Goal: Information Seeking & Learning: Learn about a topic

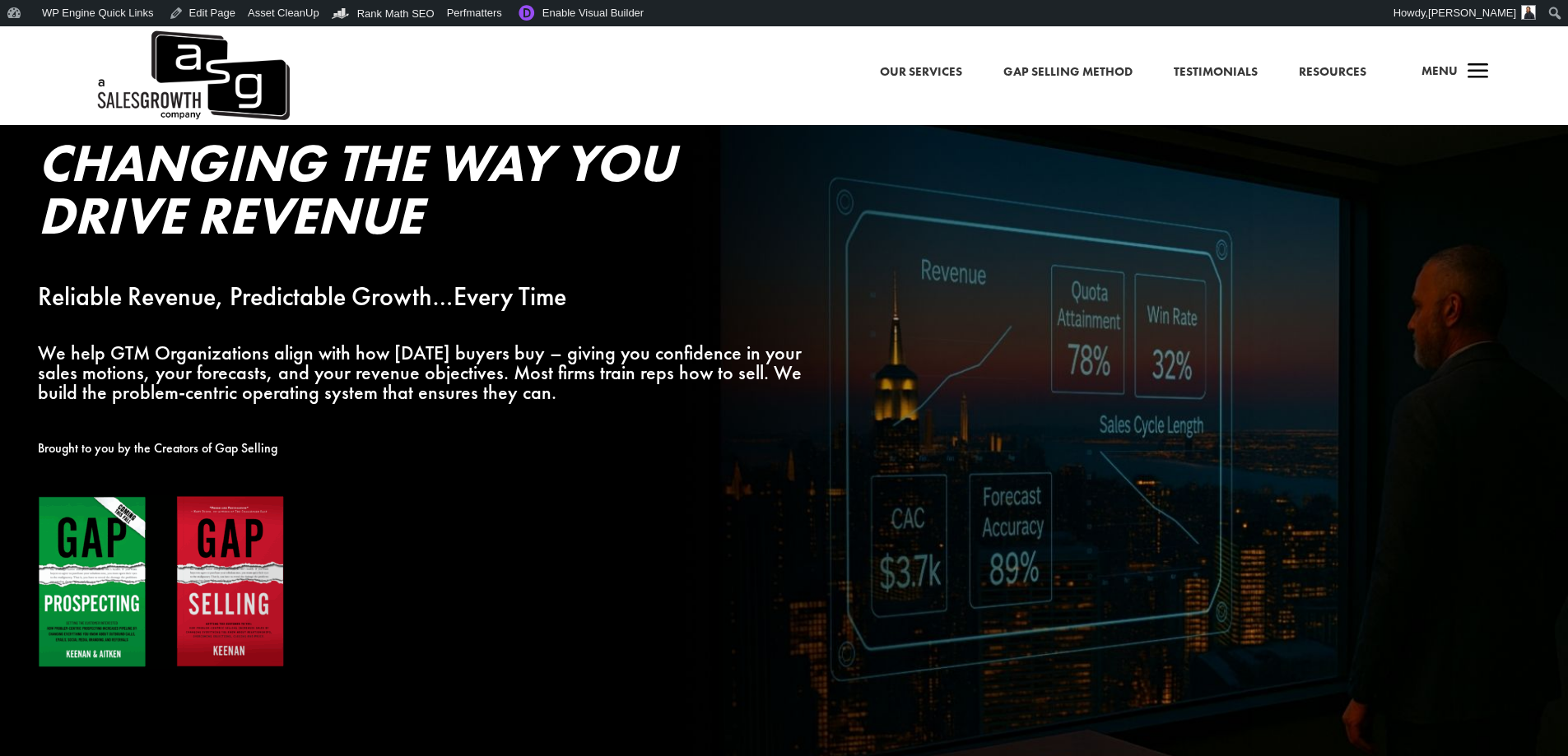
scroll to position [82, 0]
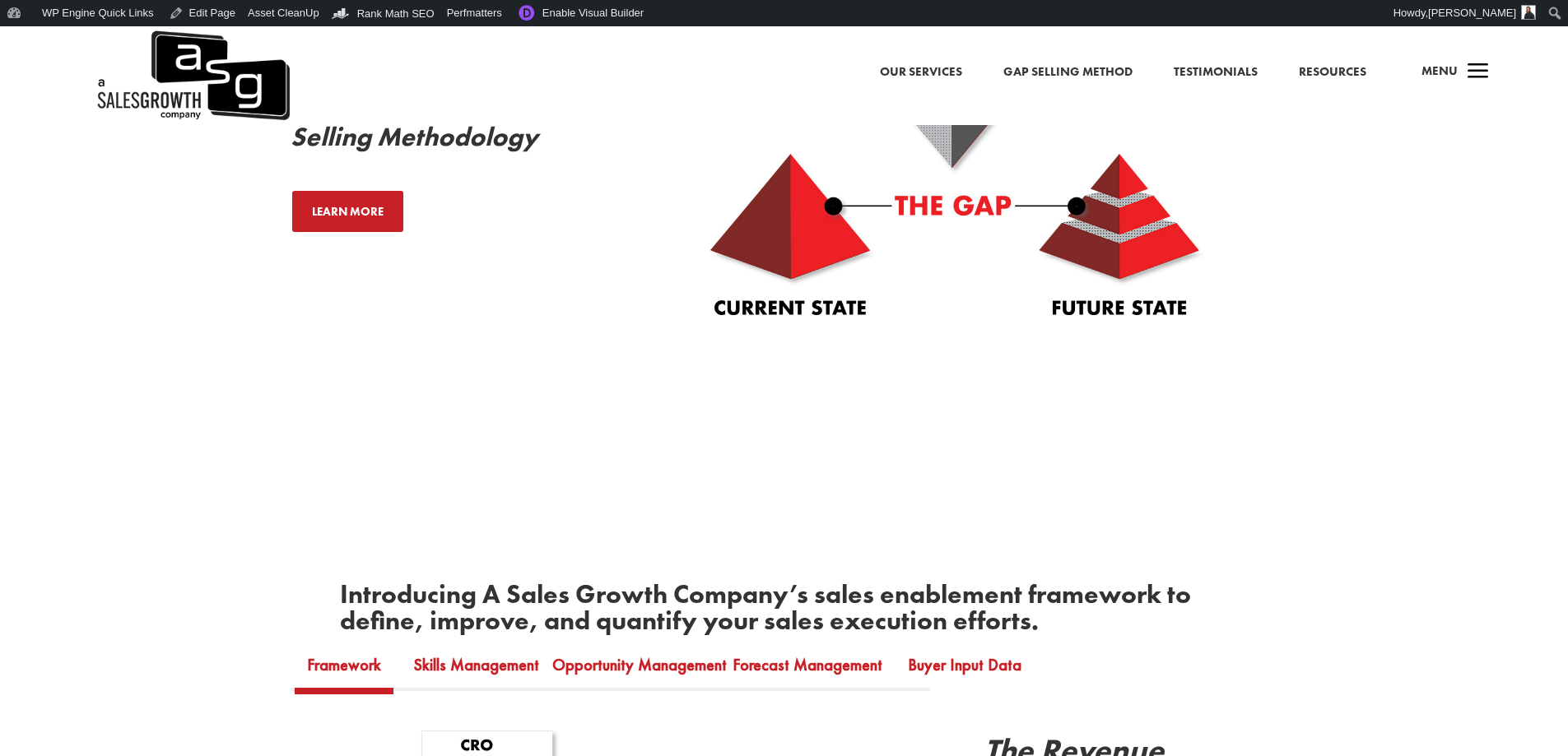
scroll to position [576, 0]
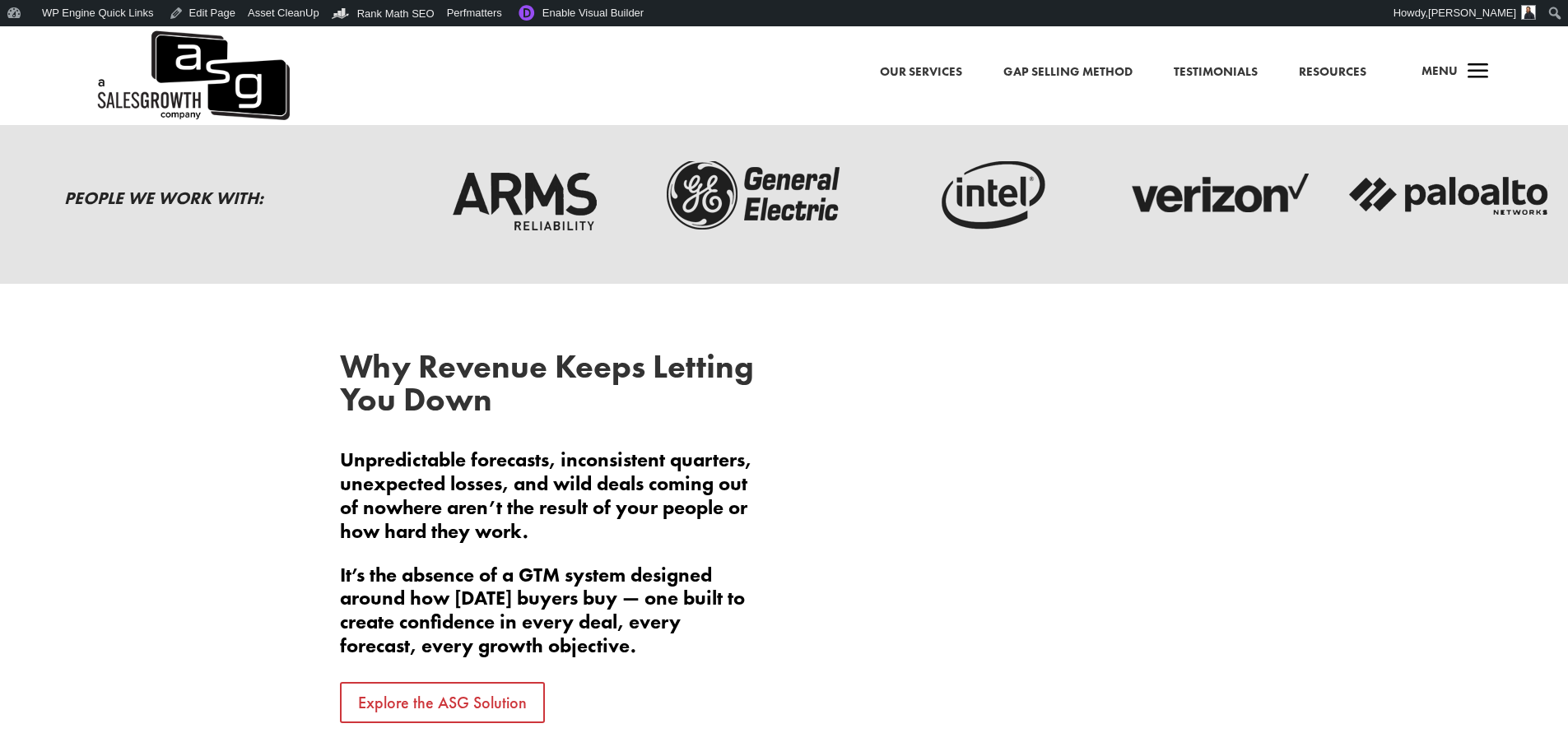
scroll to position [741, 0]
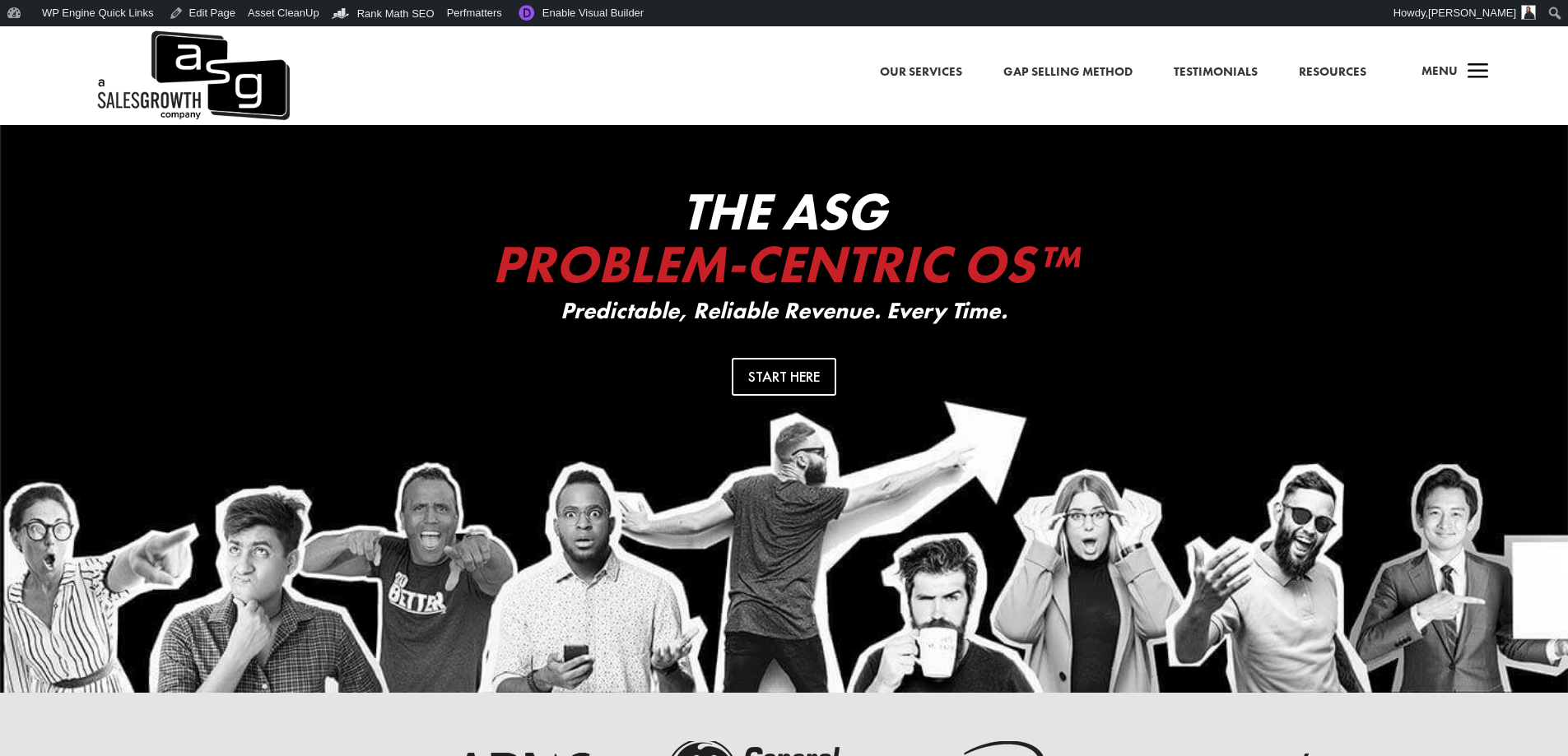
click at [1464, 71] on span "a" at bounding box center [1478, 72] width 32 height 32
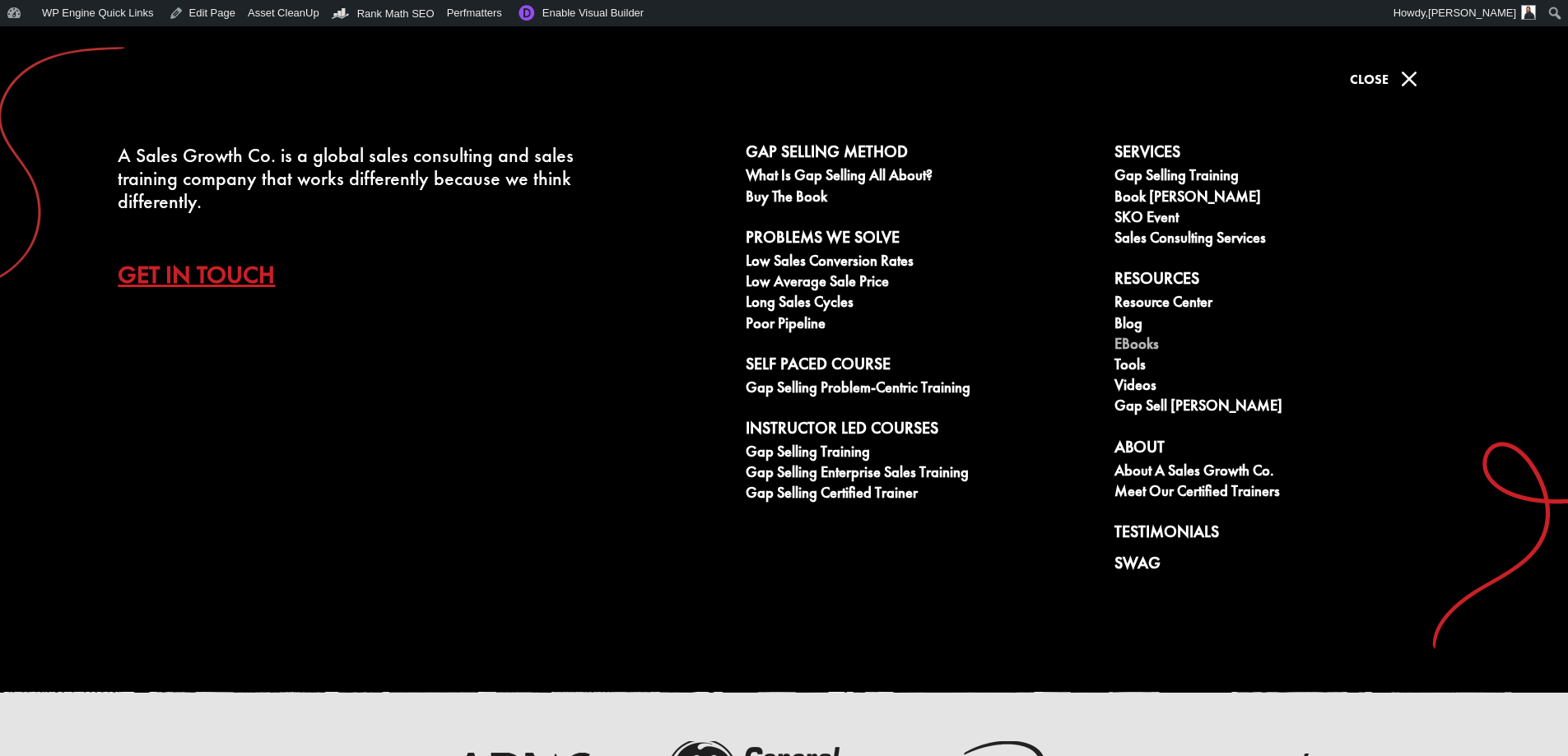
click at [1140, 342] on link "eBooks" at bounding box center [1289, 346] width 351 height 21
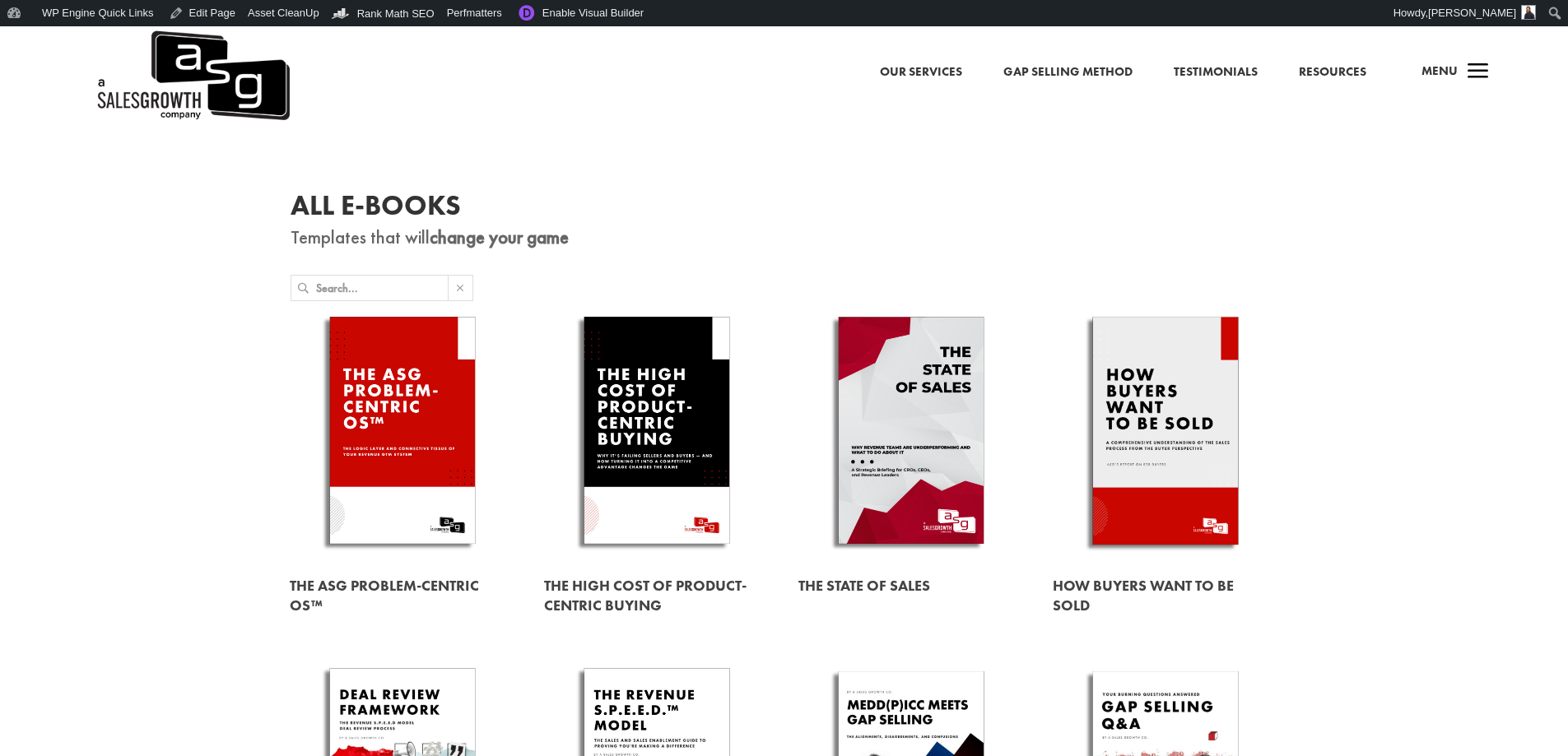
click at [887, 468] on link at bounding box center [911, 433] width 226 height 257
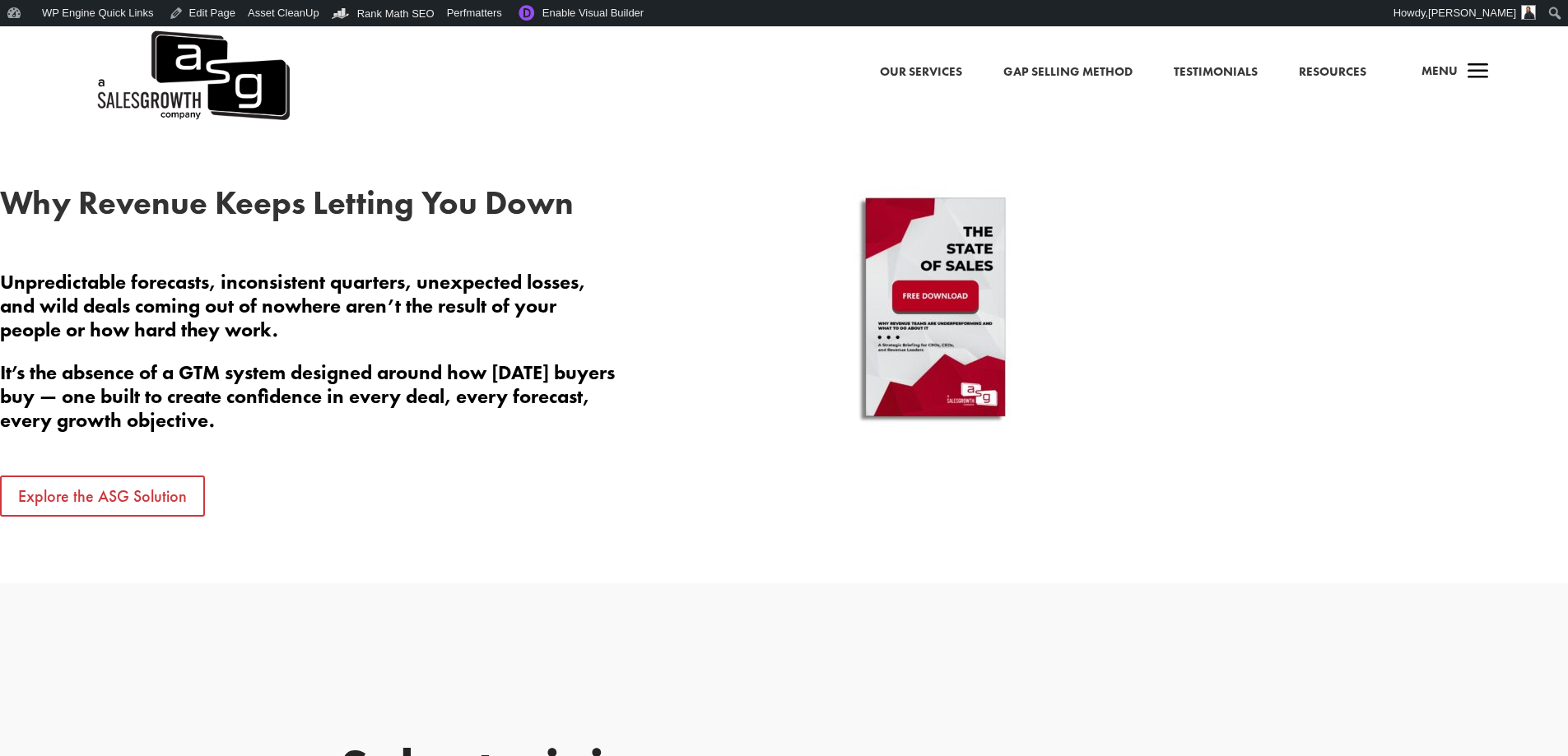
scroll to position [823, 0]
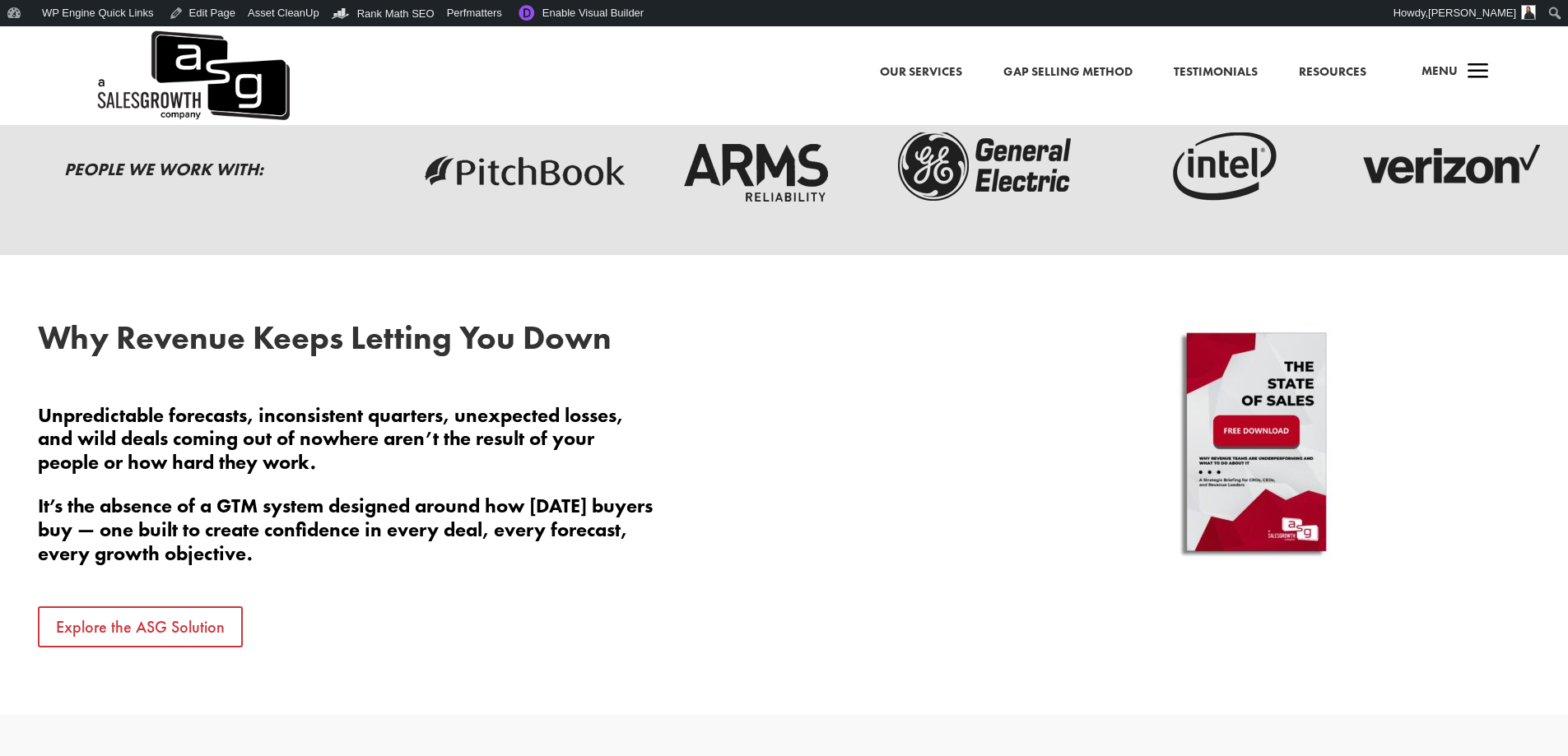
scroll to position [659, 0]
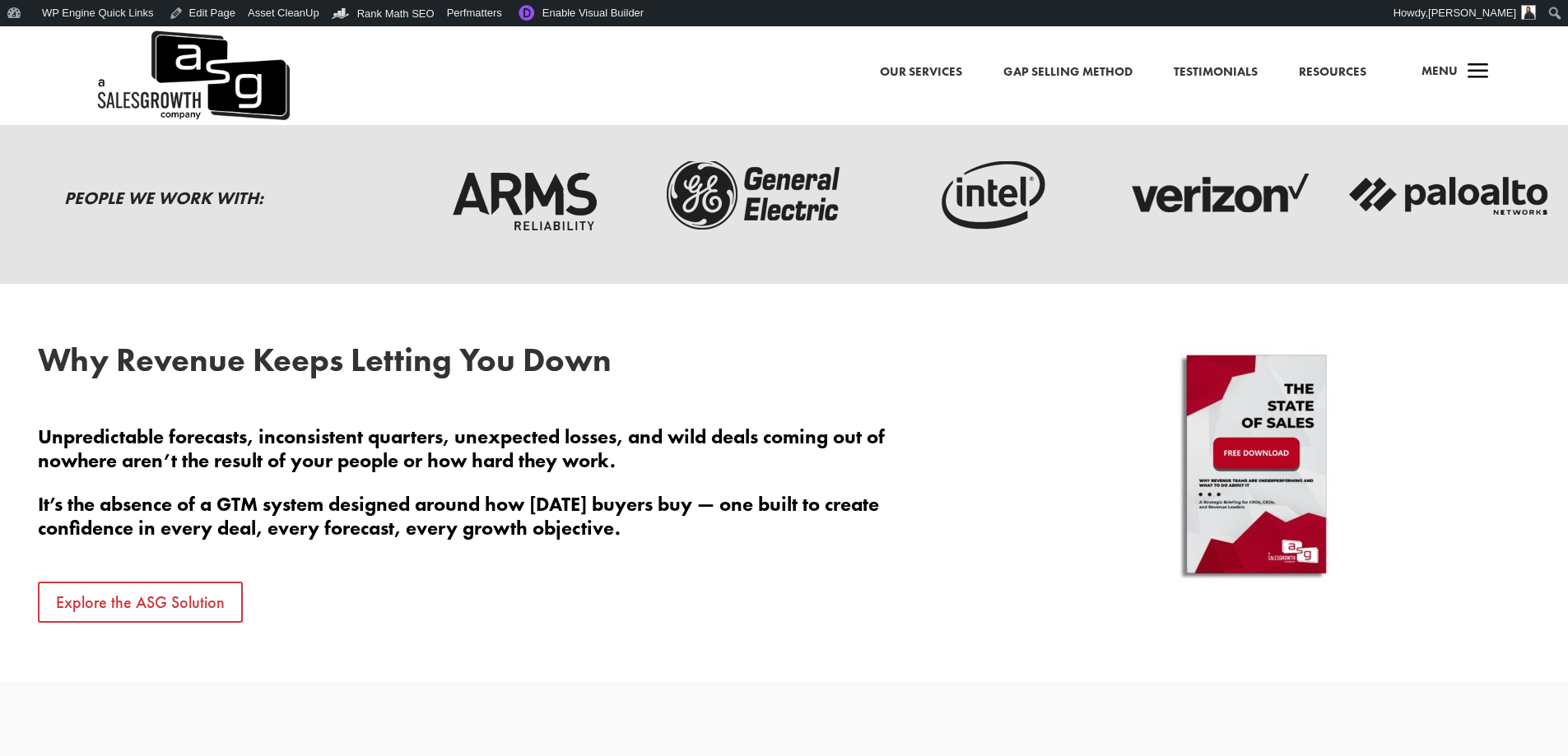
scroll to position [741, 0]
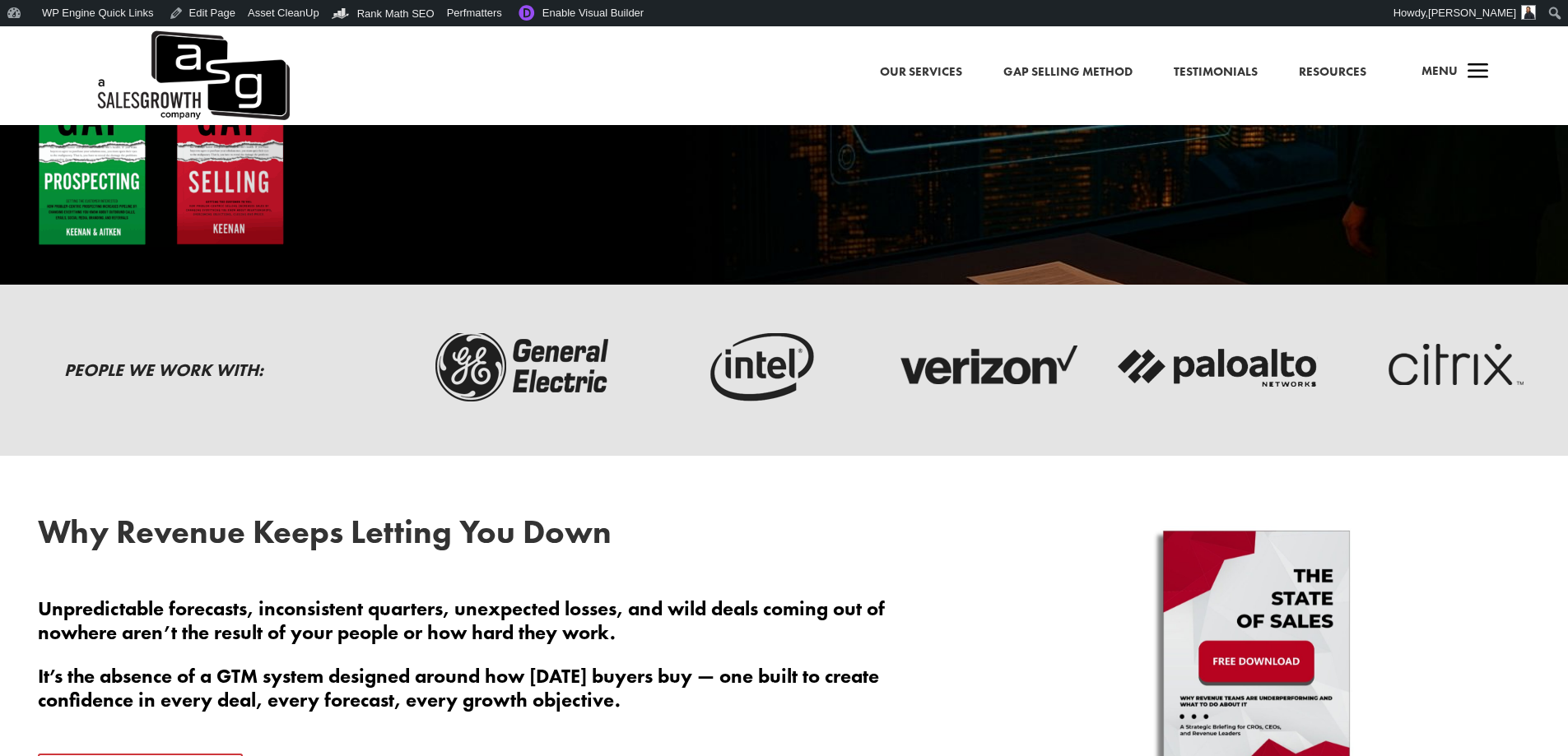
scroll to position [741, 0]
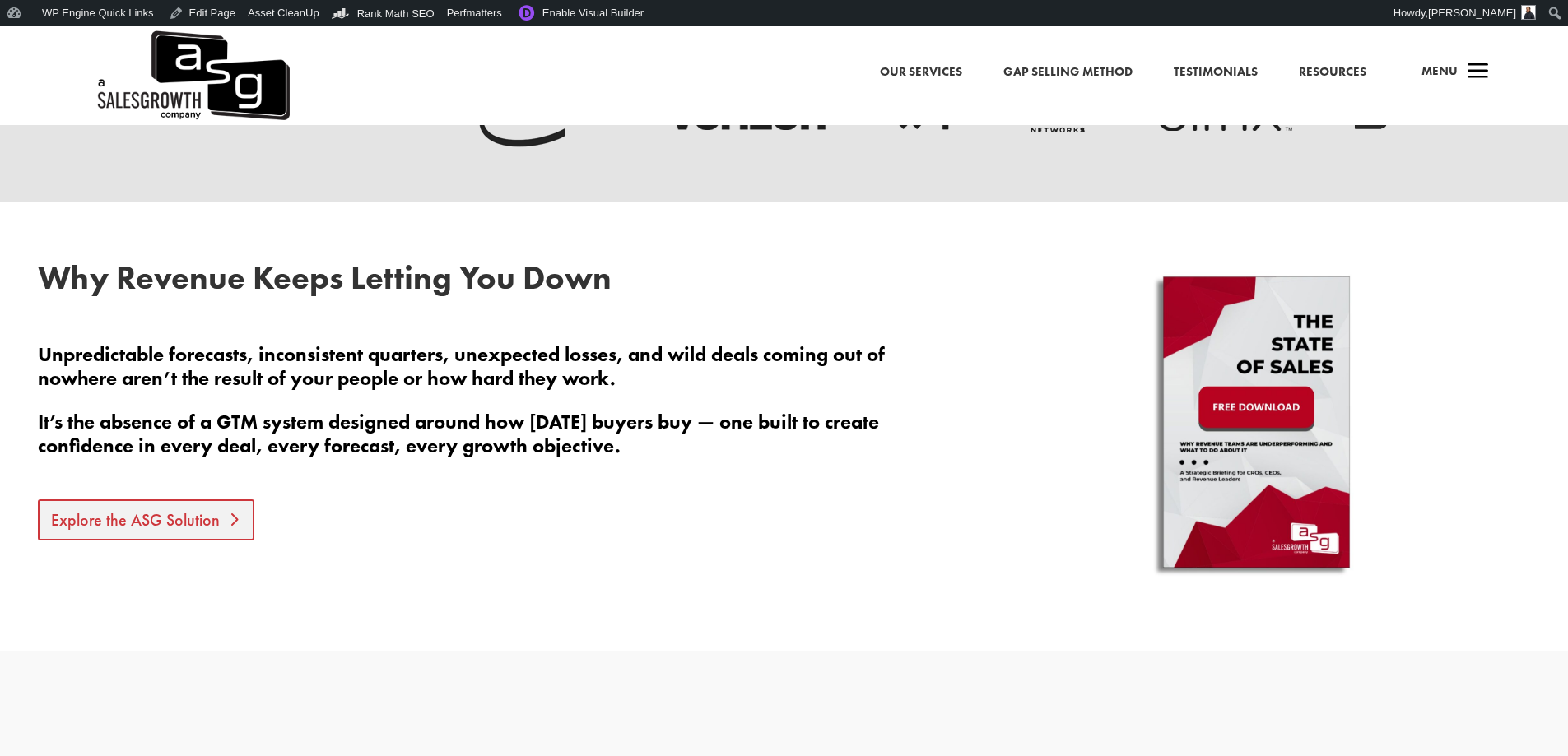
click at [173, 529] on link "Explore the ASG Solution" at bounding box center [146, 521] width 217 height 41
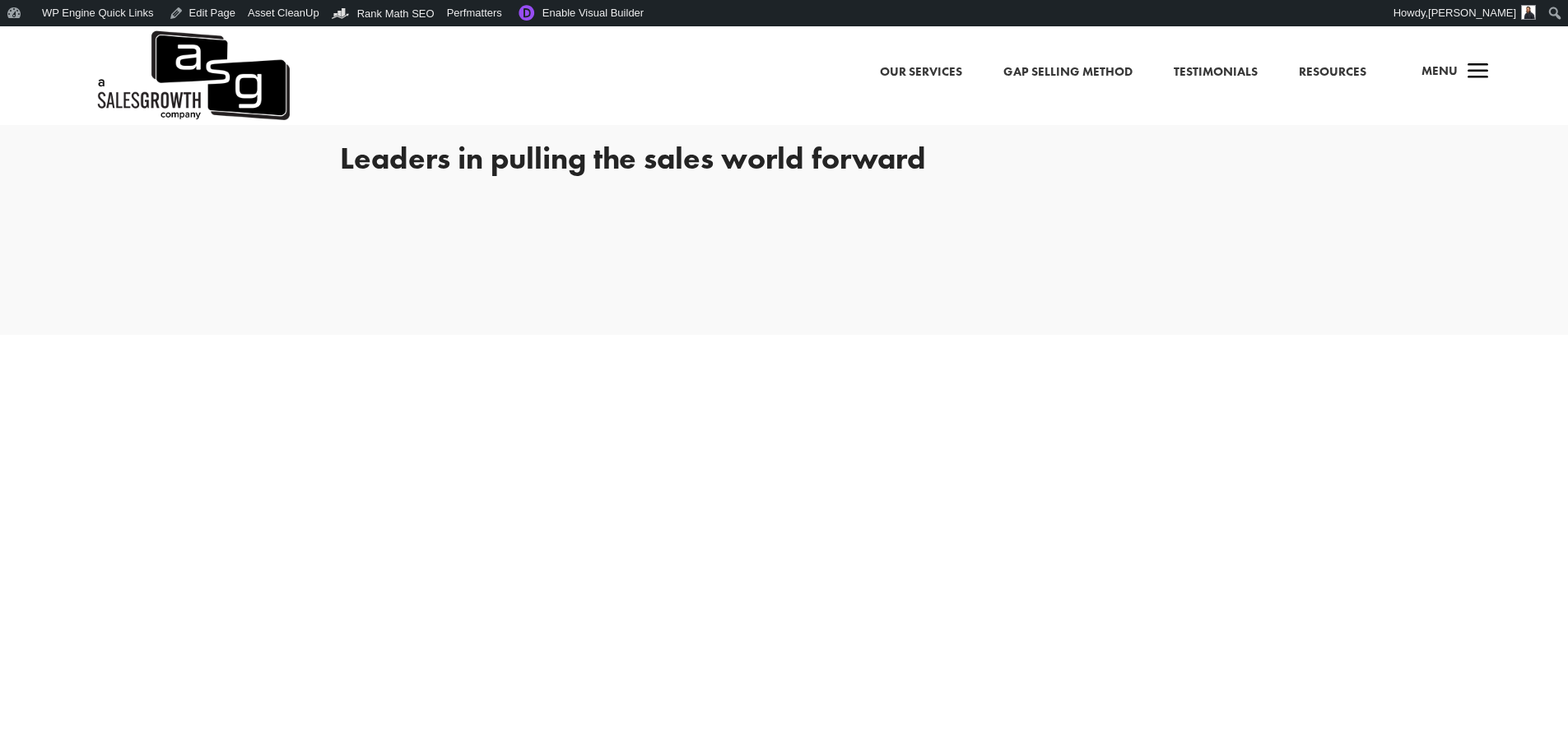
scroll to position [1893, 0]
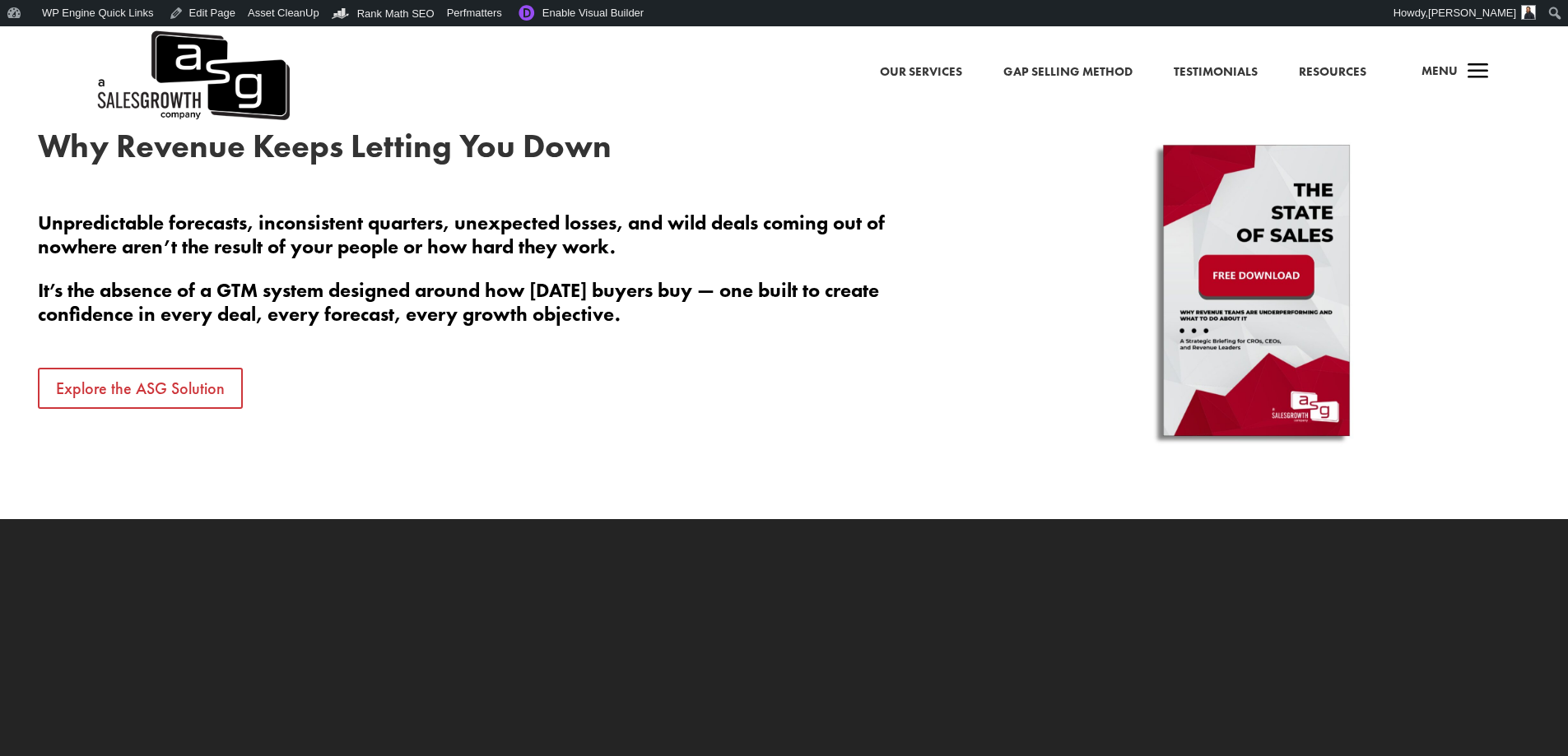
scroll to position [1152, 0]
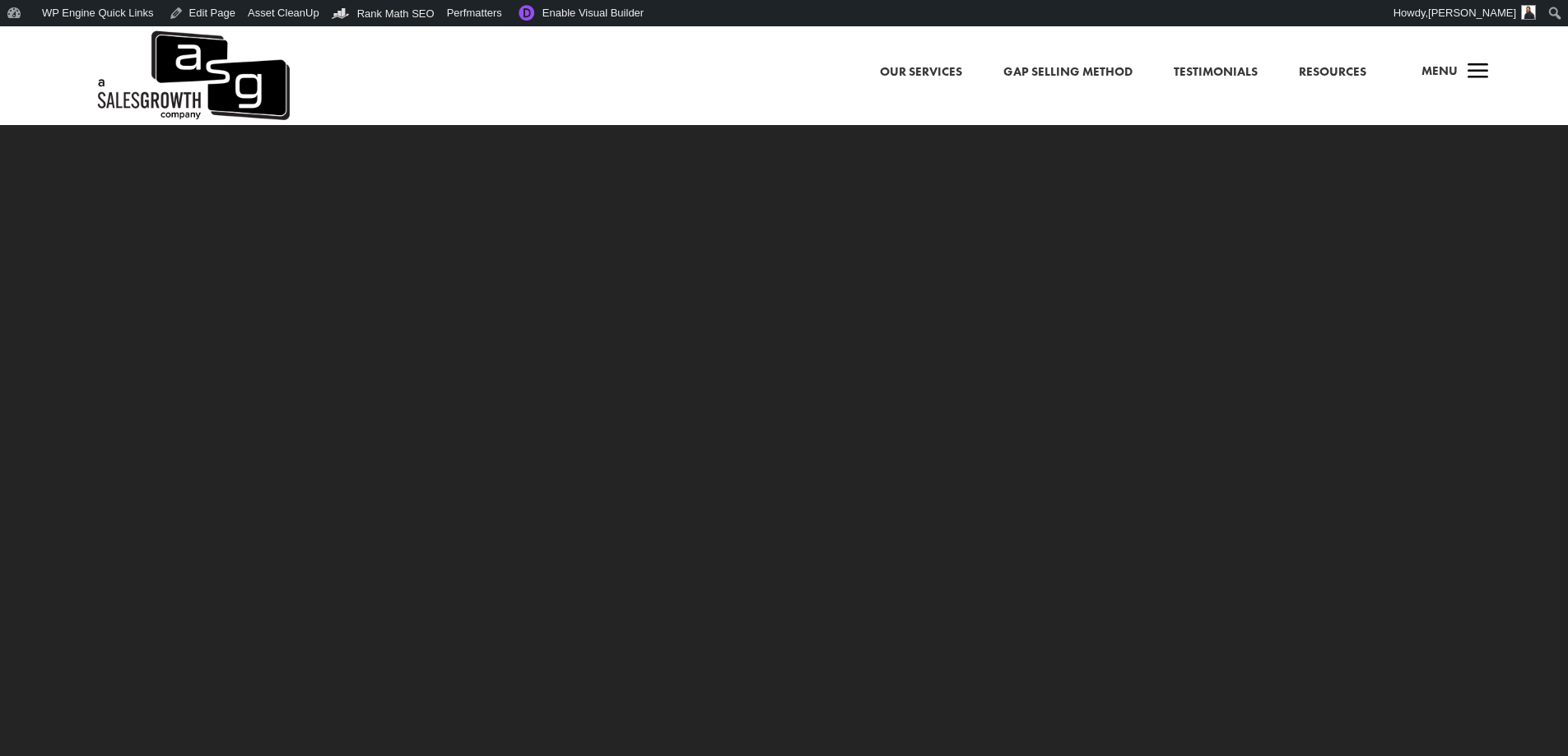
scroll to position [1234, 0]
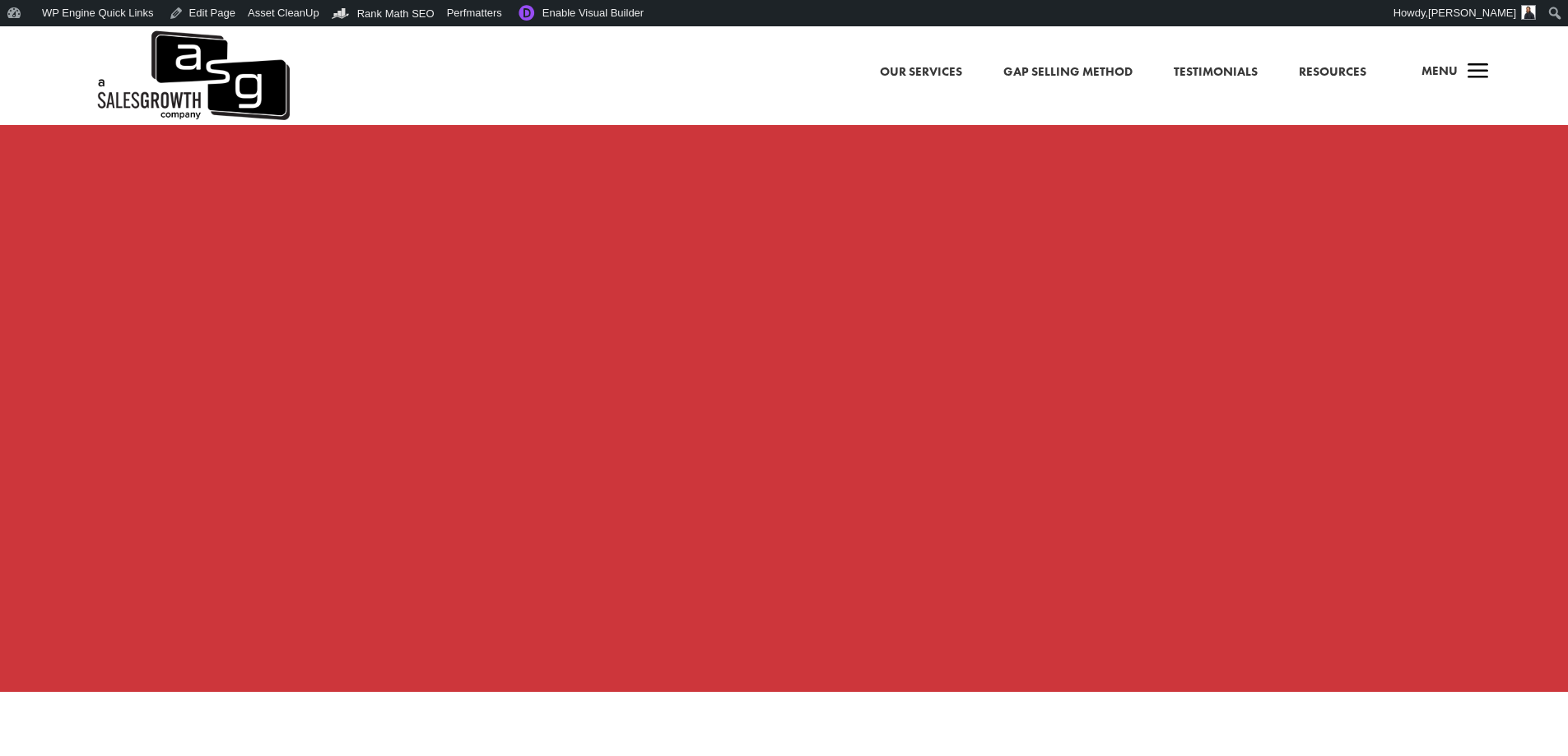
scroll to position [1811, 0]
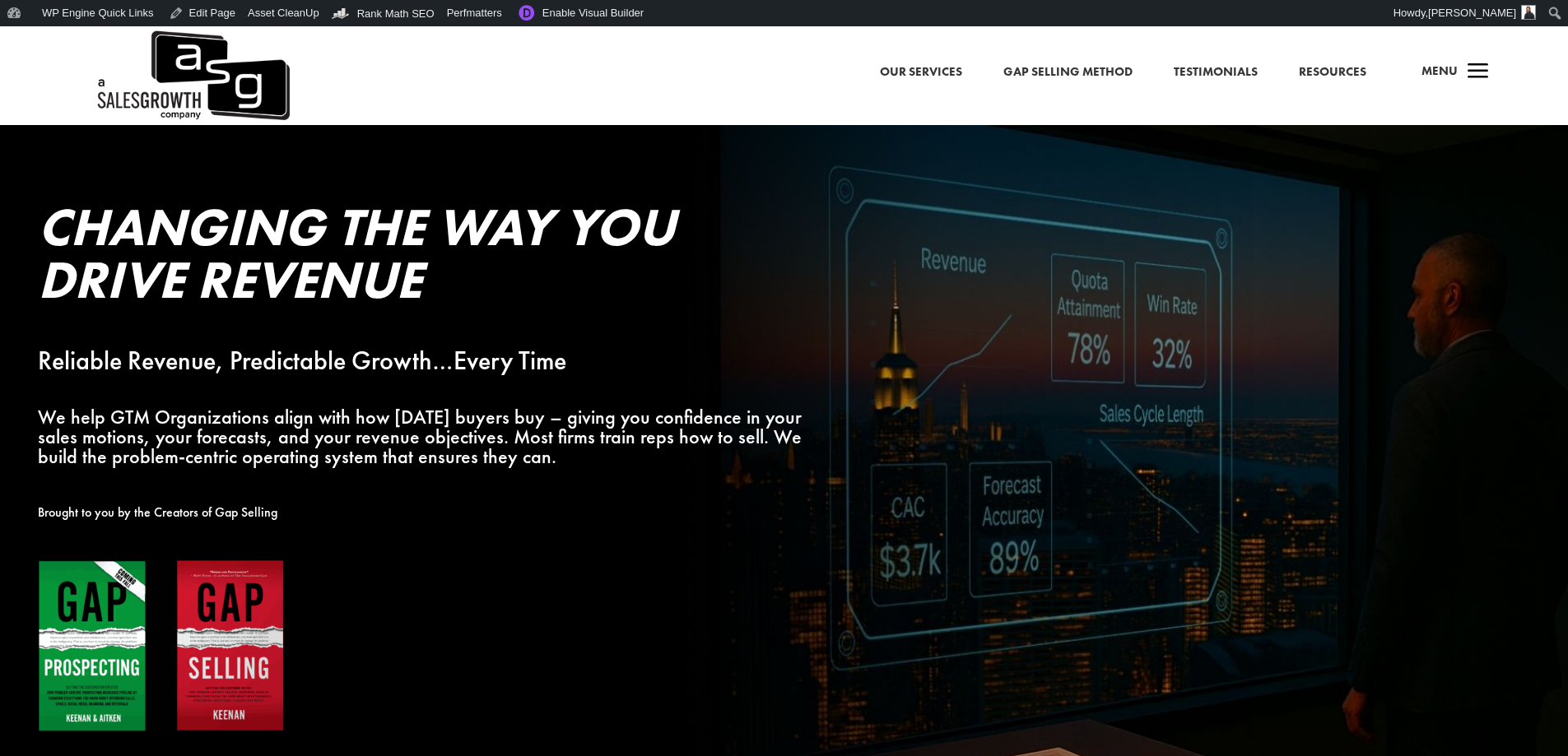
click at [700, 86] on div "Our Services Gap Selling Method Testimonials Resources a Menu" at bounding box center [784, 75] width 1568 height 98
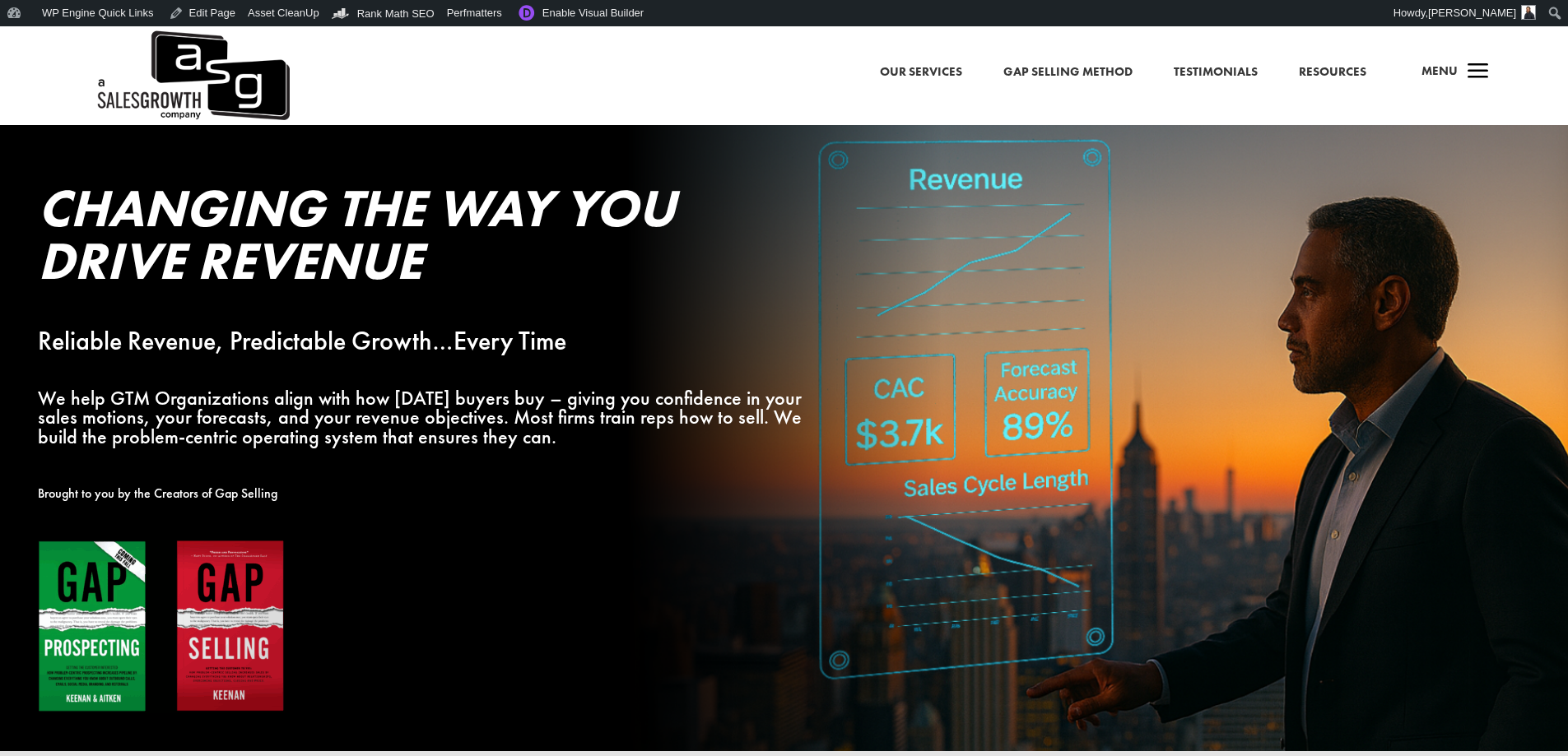
scroll to position [659, 0]
